Goal: Information Seeking & Learning: Find specific fact

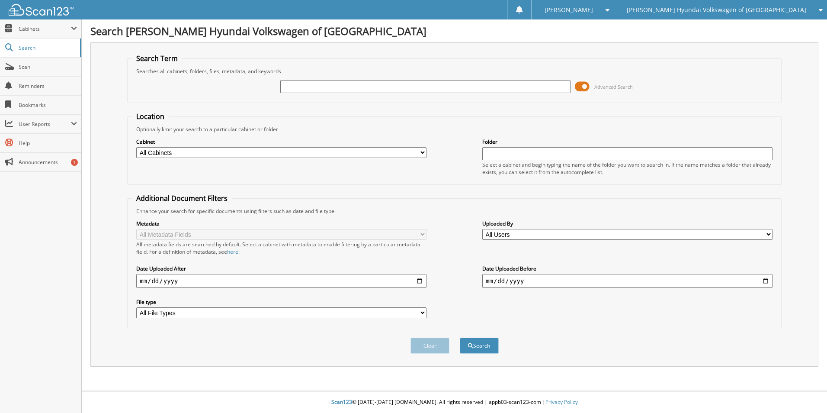
click at [341, 86] on input "text" at bounding box center [425, 86] width 290 height 13
click at [38, 49] on span "Search" at bounding box center [47, 47] width 57 height 7
type input "[PERSON_NAME]"
click at [460, 337] on button "Search" at bounding box center [479, 345] width 39 height 16
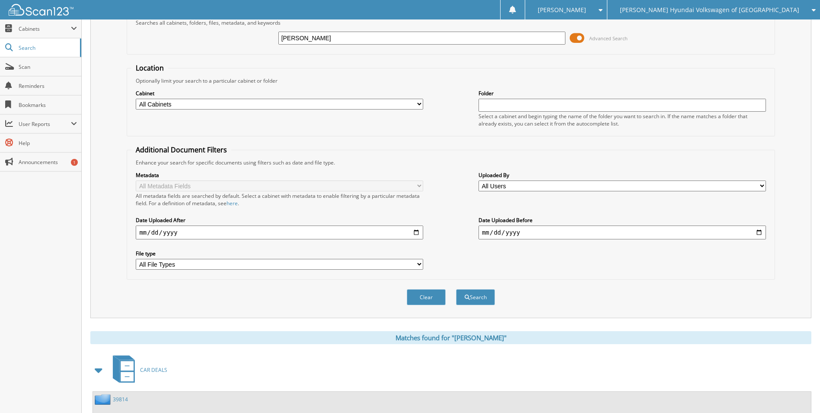
scroll to position [106, 0]
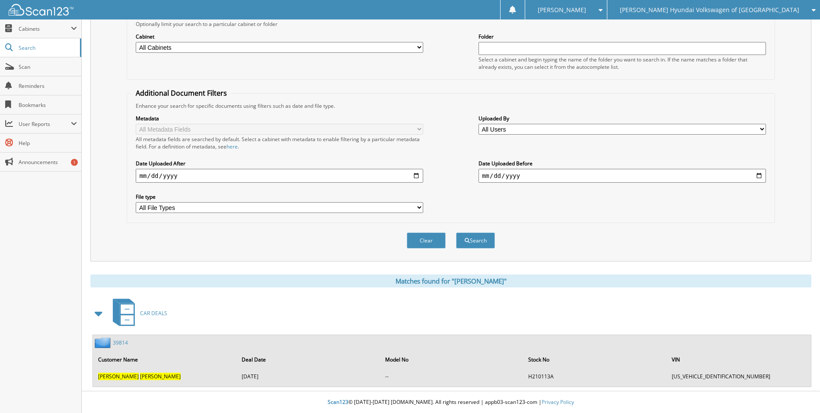
drag, startPoint x: 224, startPoint y: 356, endPoint x: 85, endPoint y: 343, distance: 139.9
click at [210, 356] on th "Customer Name" at bounding box center [165, 359] width 143 height 18
click at [125, 343] on link "39814" at bounding box center [120, 342] width 15 height 7
